Goal: Task Accomplishment & Management: Manage account settings

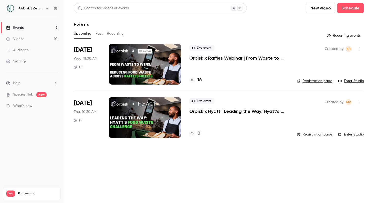
click at [156, 69] on div at bounding box center [145, 64] width 73 height 41
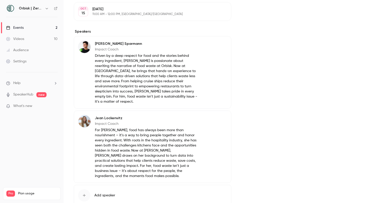
scroll to position [181, 0]
